Goal: Task Accomplishment & Management: Manage account settings

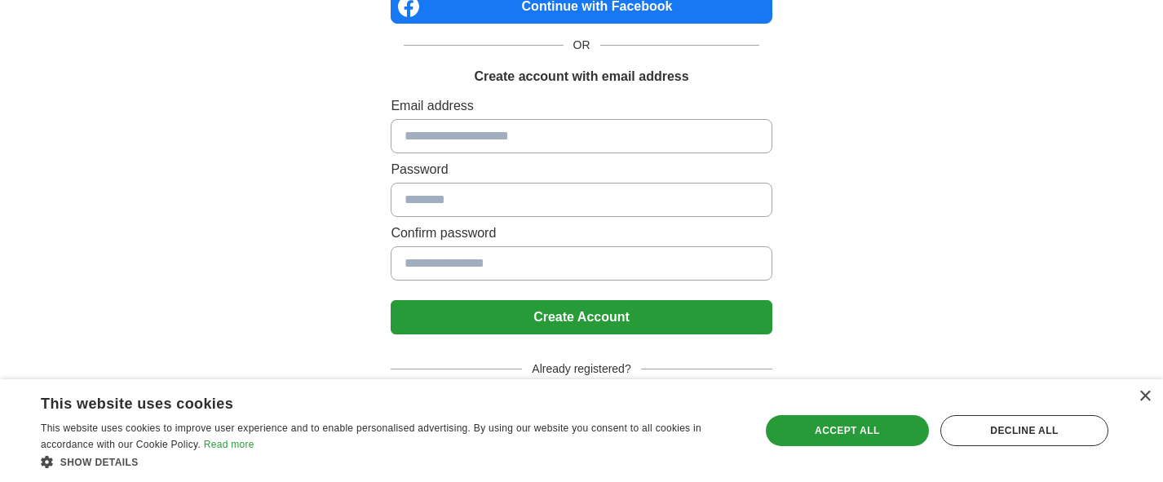
scroll to position [173, 0]
click at [1144, 399] on div "×" at bounding box center [1144, 397] width 12 height 12
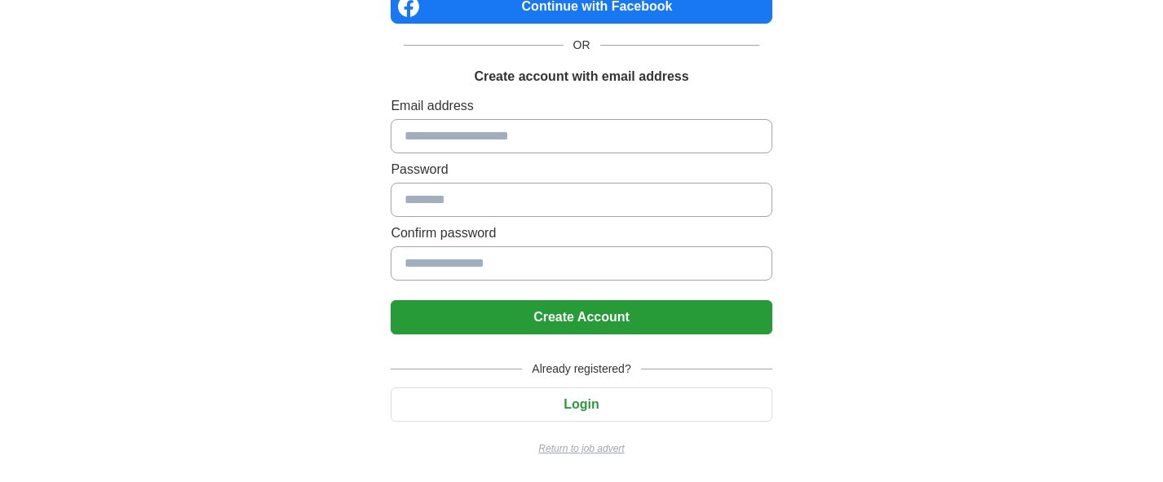
click at [625, 404] on button "Login" at bounding box center [581, 404] width 381 height 34
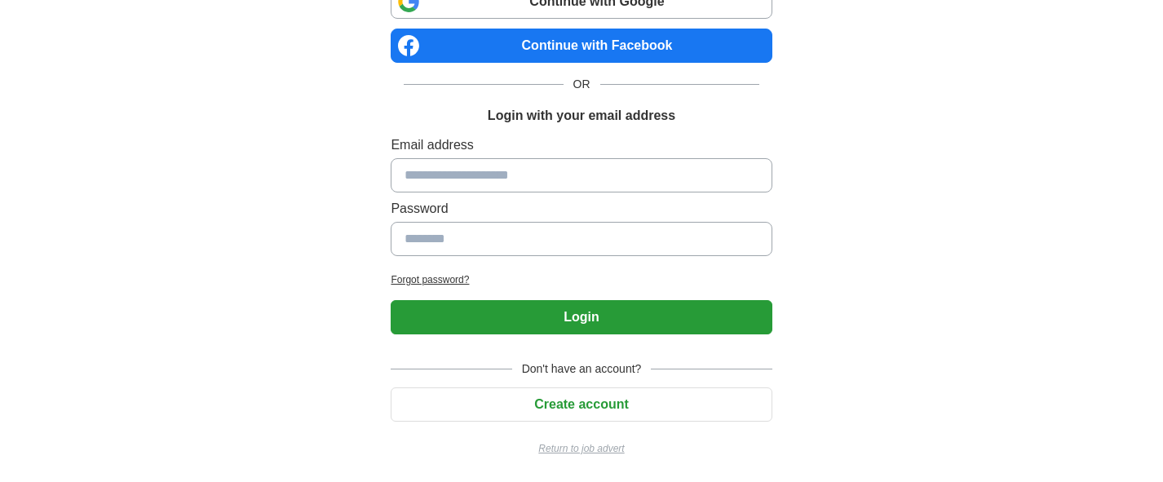
scroll to position [134, 0]
click at [540, 177] on input at bounding box center [581, 175] width 381 height 34
type input "**********"
click at [562, 227] on input at bounding box center [581, 239] width 381 height 34
click at [524, 422] on div "Don't have an account? Create account Return to job advert" at bounding box center [581, 401] width 381 height 108
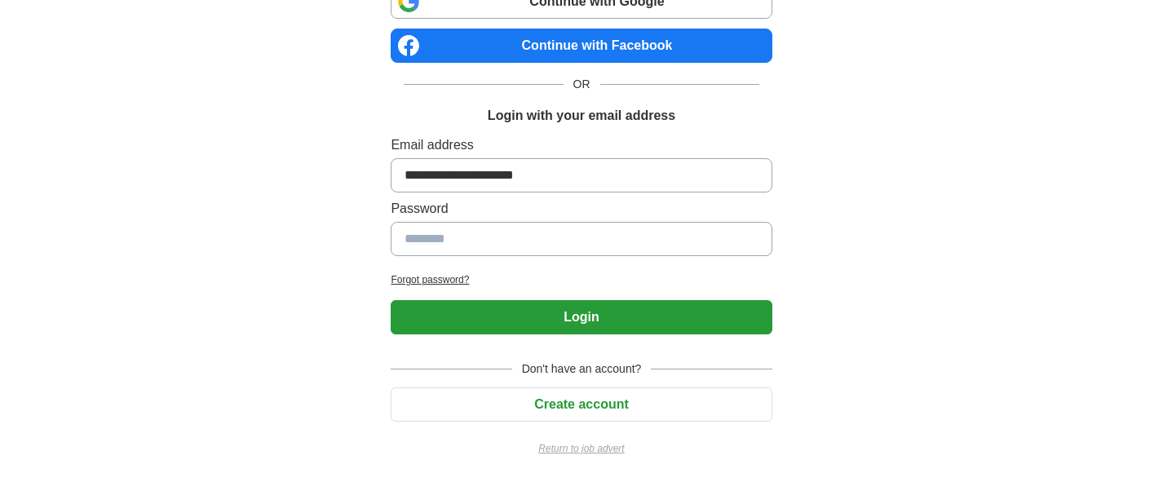
click at [515, 405] on button "Create account" at bounding box center [581, 404] width 381 height 34
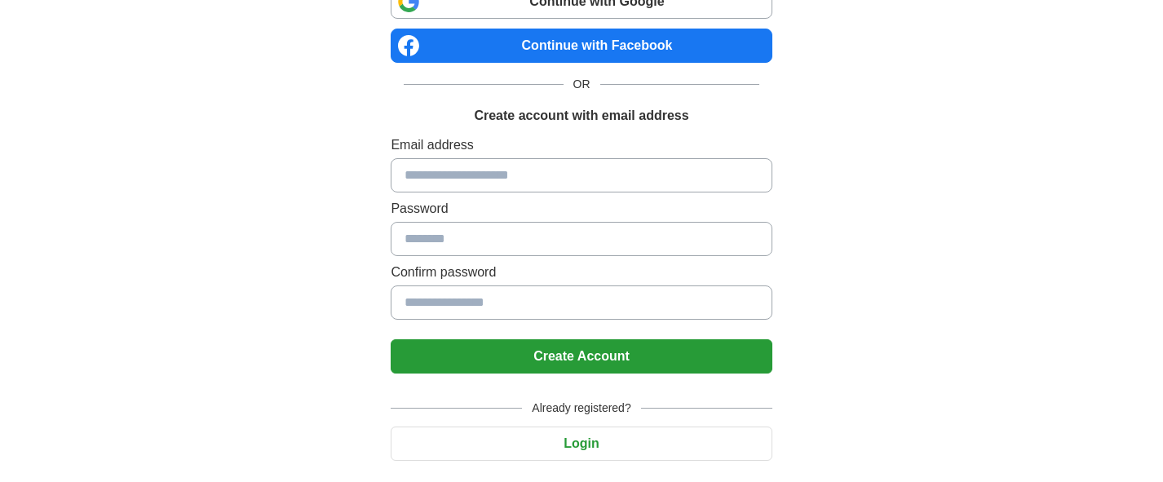
click at [536, 185] on input at bounding box center [581, 175] width 381 height 34
type input "**********"
click at [528, 250] on input at bounding box center [581, 239] width 381 height 34
type input "*"
click at [523, 305] on input at bounding box center [581, 302] width 381 height 34
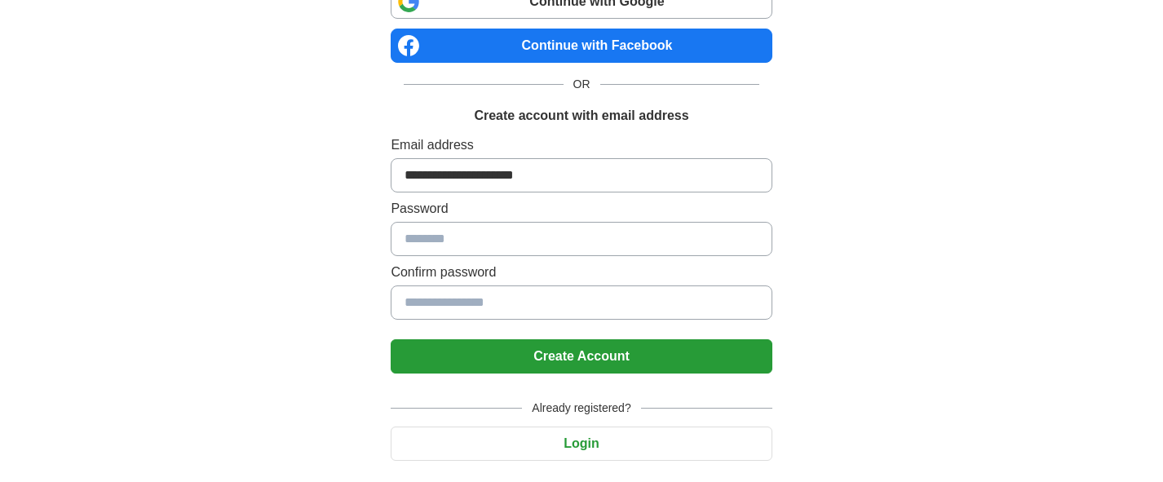
click at [515, 239] on input at bounding box center [581, 239] width 381 height 34
type input "*"
type input "**********"
click at [521, 295] on input at bounding box center [581, 302] width 381 height 34
type input "**********"
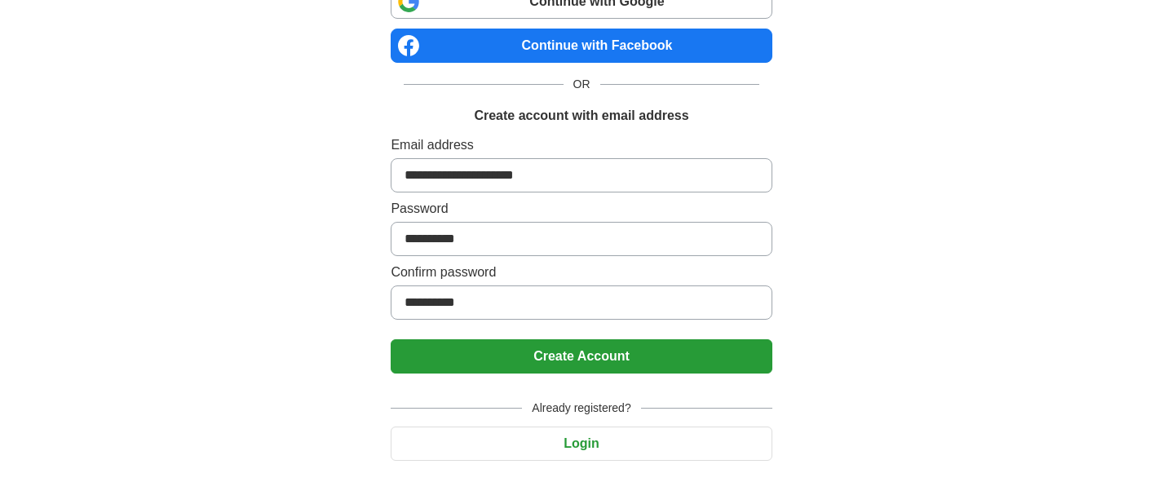
click at [589, 364] on button "Create Account" at bounding box center [581, 356] width 381 height 34
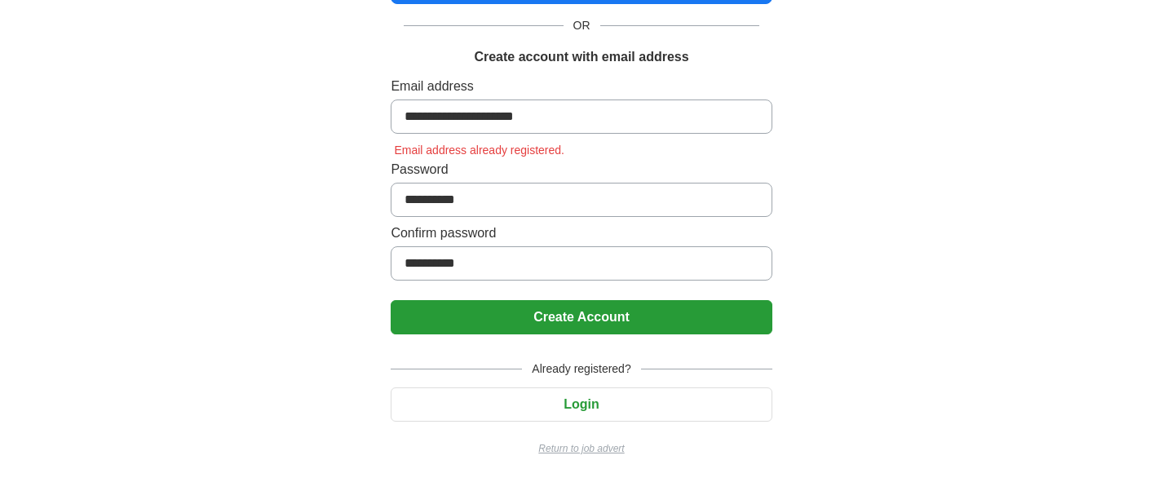
scroll to position [192, 0]
click at [638, 409] on button "Login" at bounding box center [581, 404] width 381 height 34
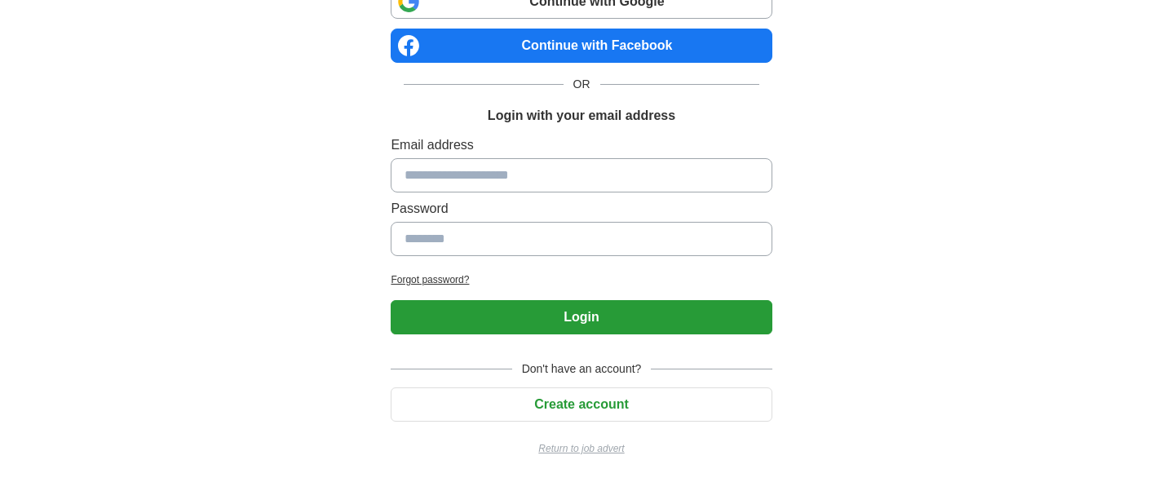
click at [612, 173] on input at bounding box center [581, 175] width 381 height 34
type input "**********"
click at [581, 241] on input at bounding box center [581, 239] width 381 height 34
click at [441, 277] on h2 "Forgot password?" at bounding box center [581, 279] width 381 height 15
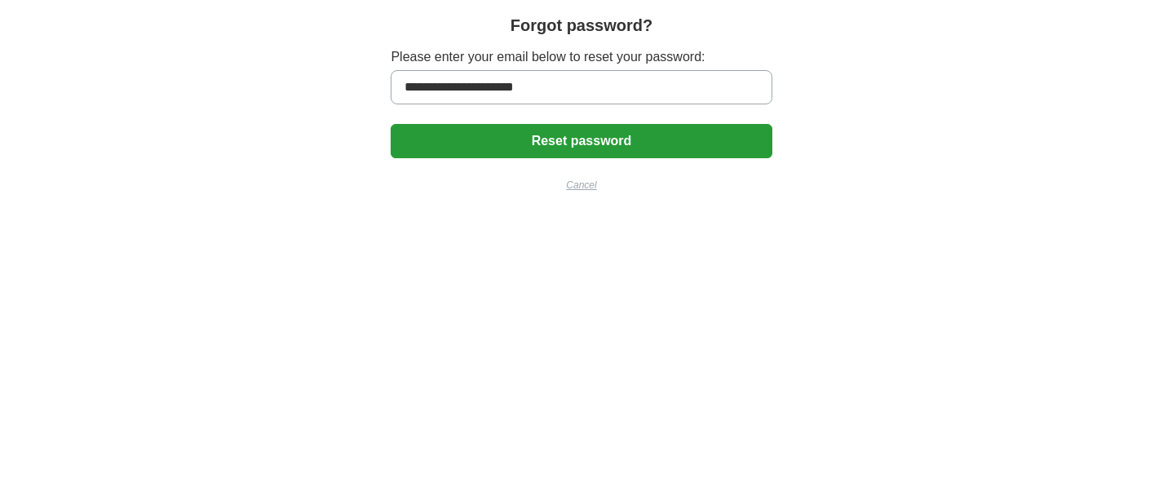
click at [573, 136] on button "Reset password" at bounding box center [581, 141] width 381 height 34
